Goal: Find specific page/section: Find specific page/section

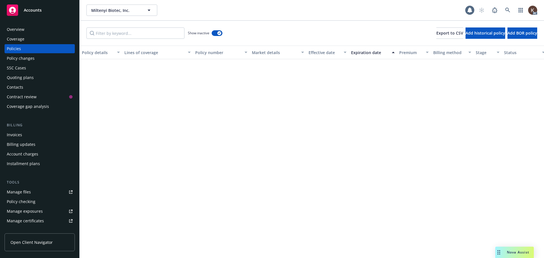
scroll to position [2320, 0]
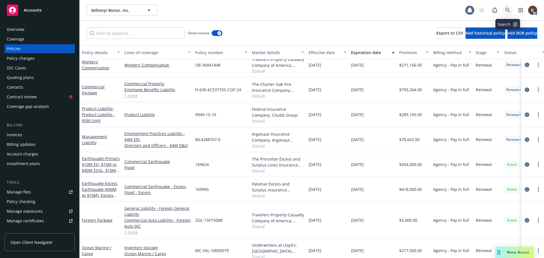
click at [505, 9] on icon at bounding box center [507, 10] width 5 height 5
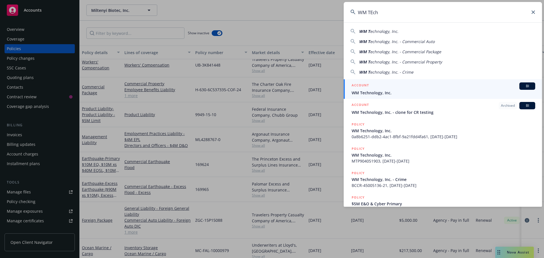
type input "WM TEch"
click at [384, 84] on div "ACCOUNT BI" at bounding box center [444, 85] width 184 height 7
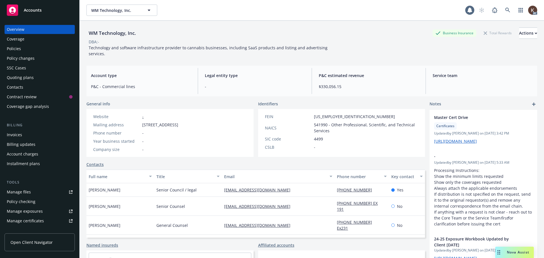
click at [25, 51] on div "Policies" at bounding box center [40, 48] width 66 height 9
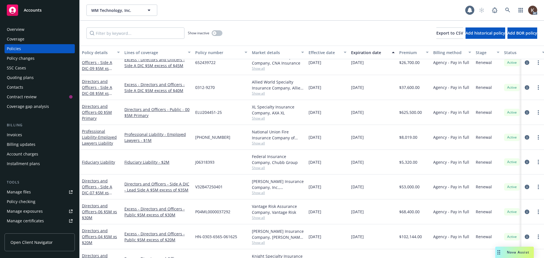
scroll to position [170, 87]
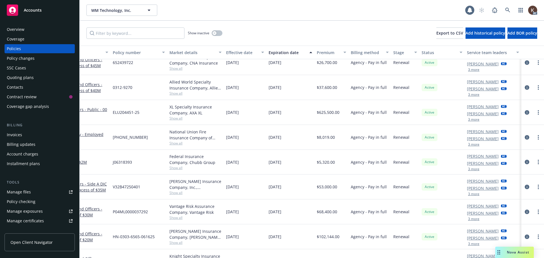
click at [470, 121] on button "3 more" at bounding box center [473, 119] width 11 height 3
